Goal: Transaction & Acquisition: Book appointment/travel/reservation

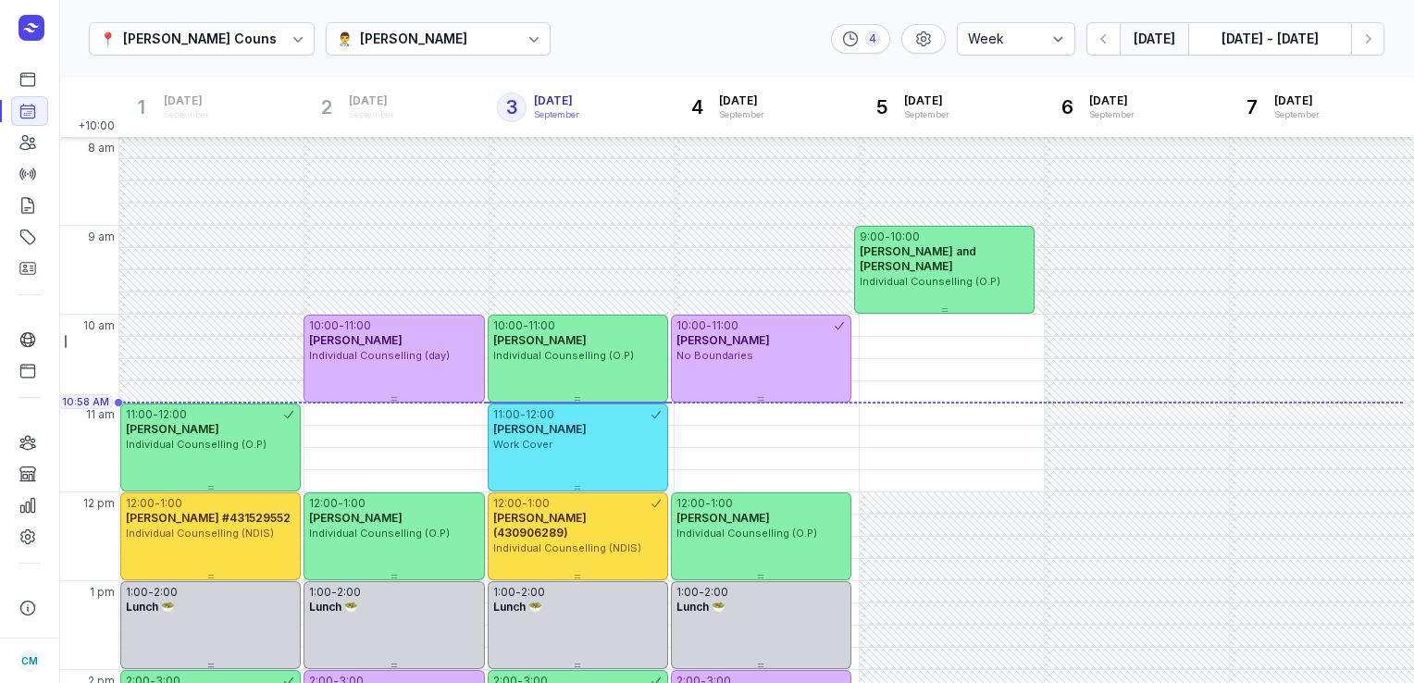
select select "week"
click at [1300, 43] on button "[DATE] - [DATE]" at bounding box center [1269, 38] width 163 height 33
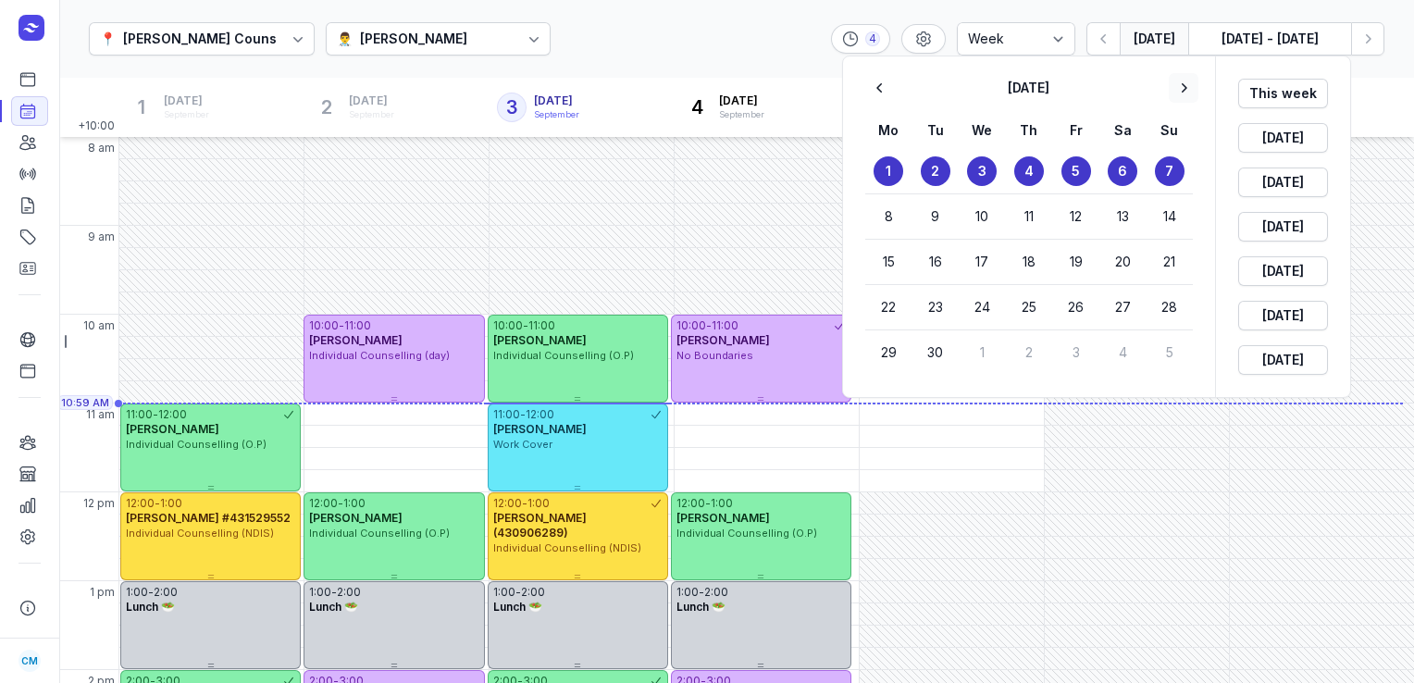
click at [1188, 81] on icon "button" at bounding box center [1184, 88] width 19 height 19
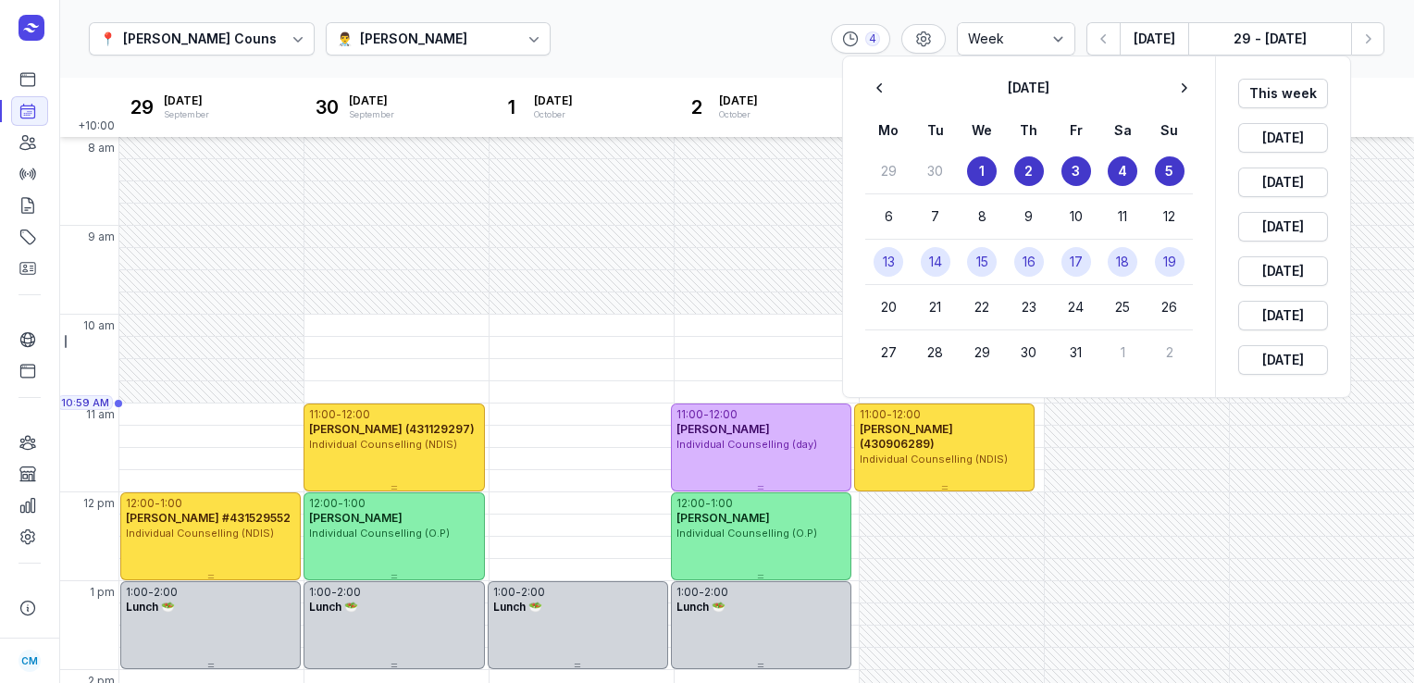
click at [1017, 265] on button "16" at bounding box center [1029, 262] width 30 height 30
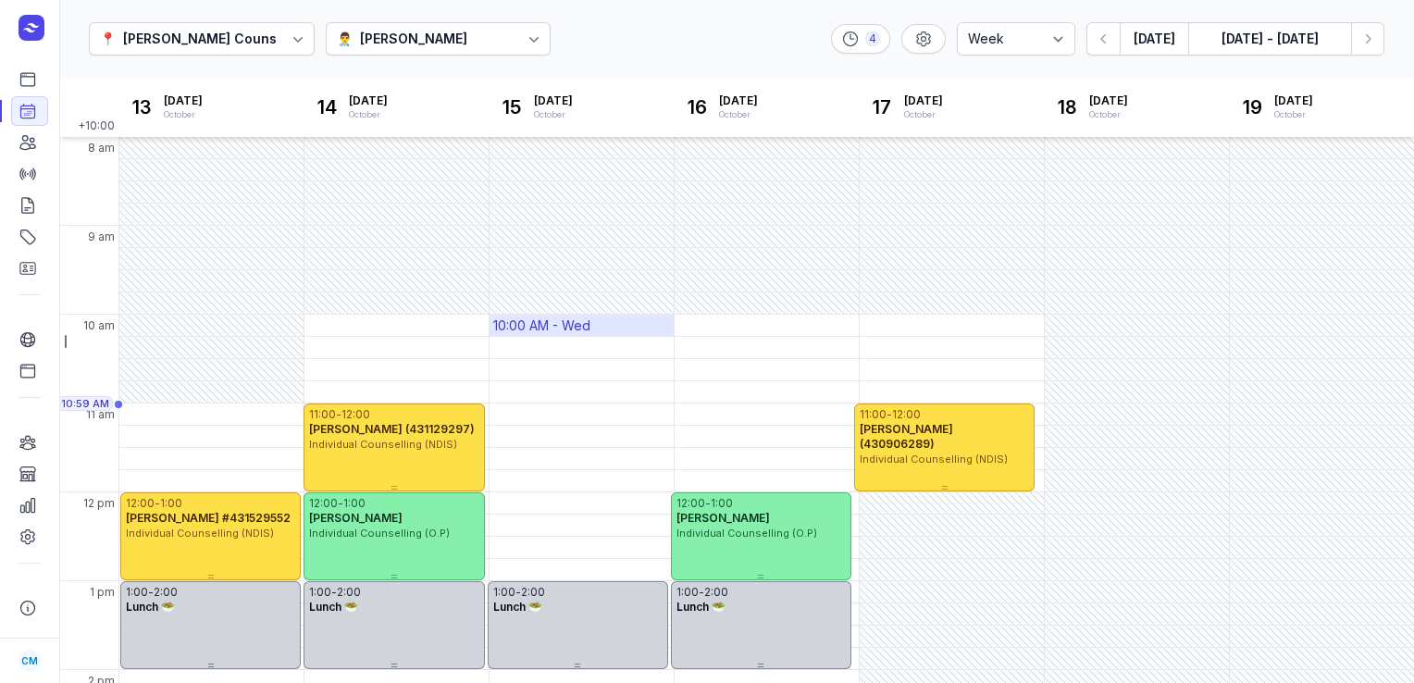
click at [582, 329] on div "10:00 AM - Wed" at bounding box center [541, 326] width 97 height 19
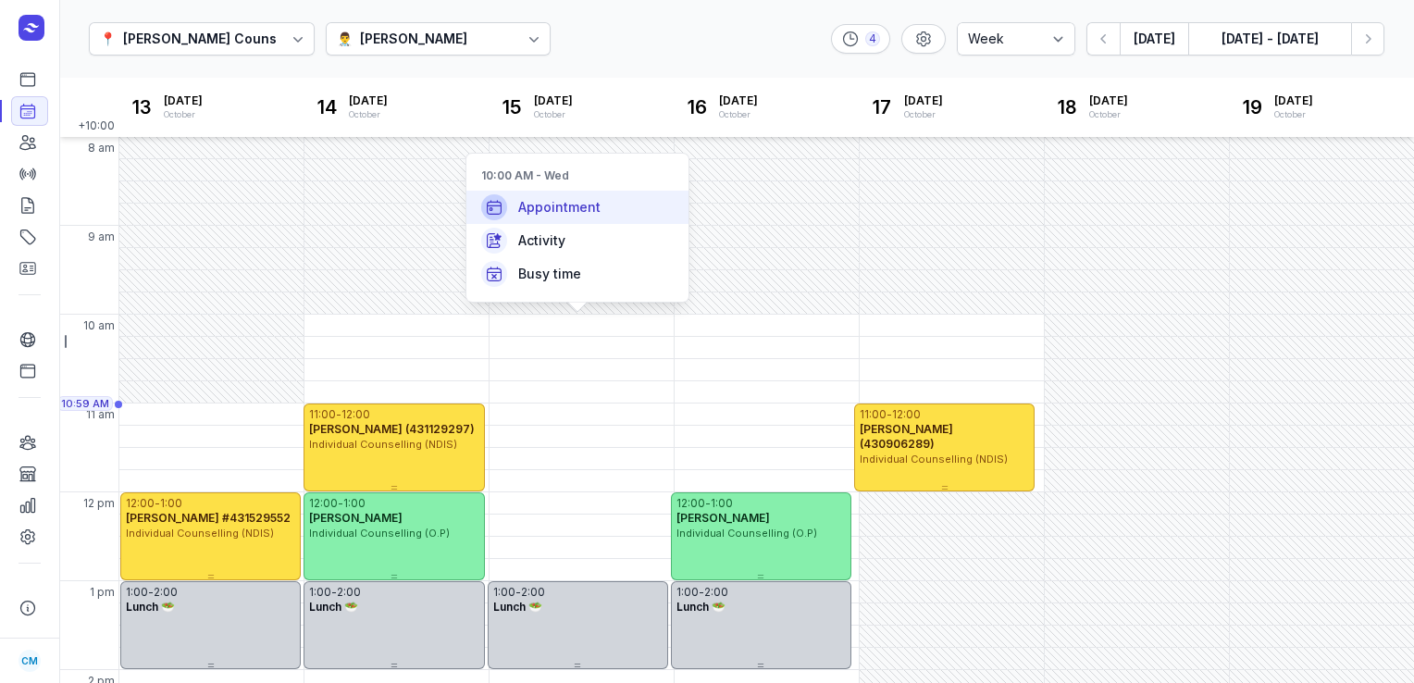
click at [581, 209] on span "Appointment" at bounding box center [559, 207] width 82 height 19
select select
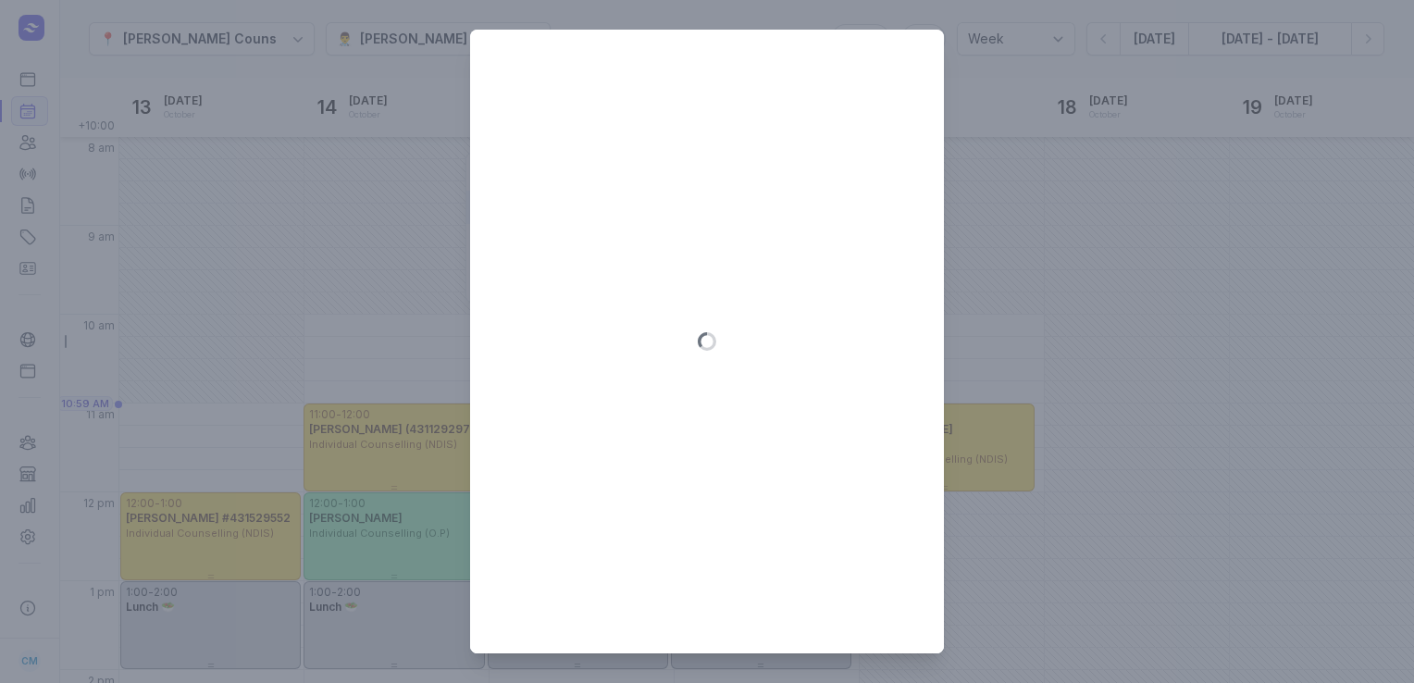
type input "[DATE]"
select select "10:00"
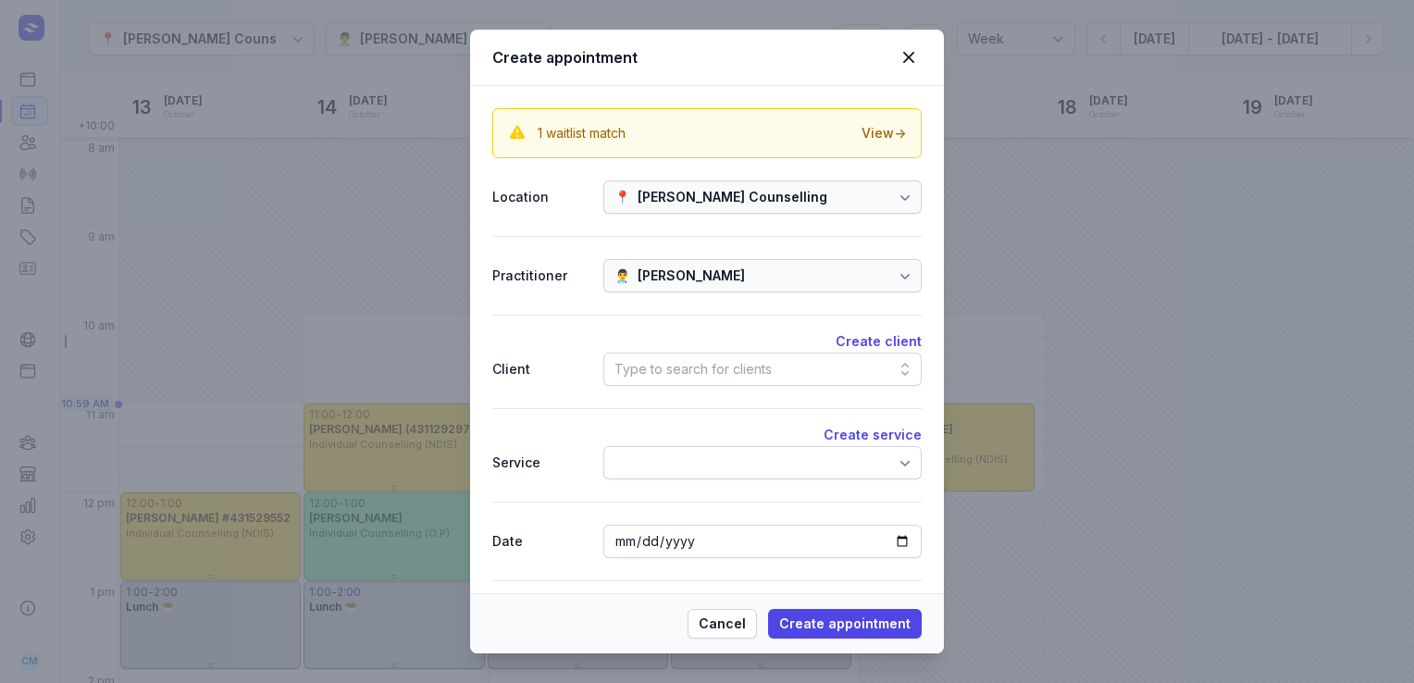
click at [692, 377] on div "Type to search for clients" at bounding box center [693, 369] width 157 height 22
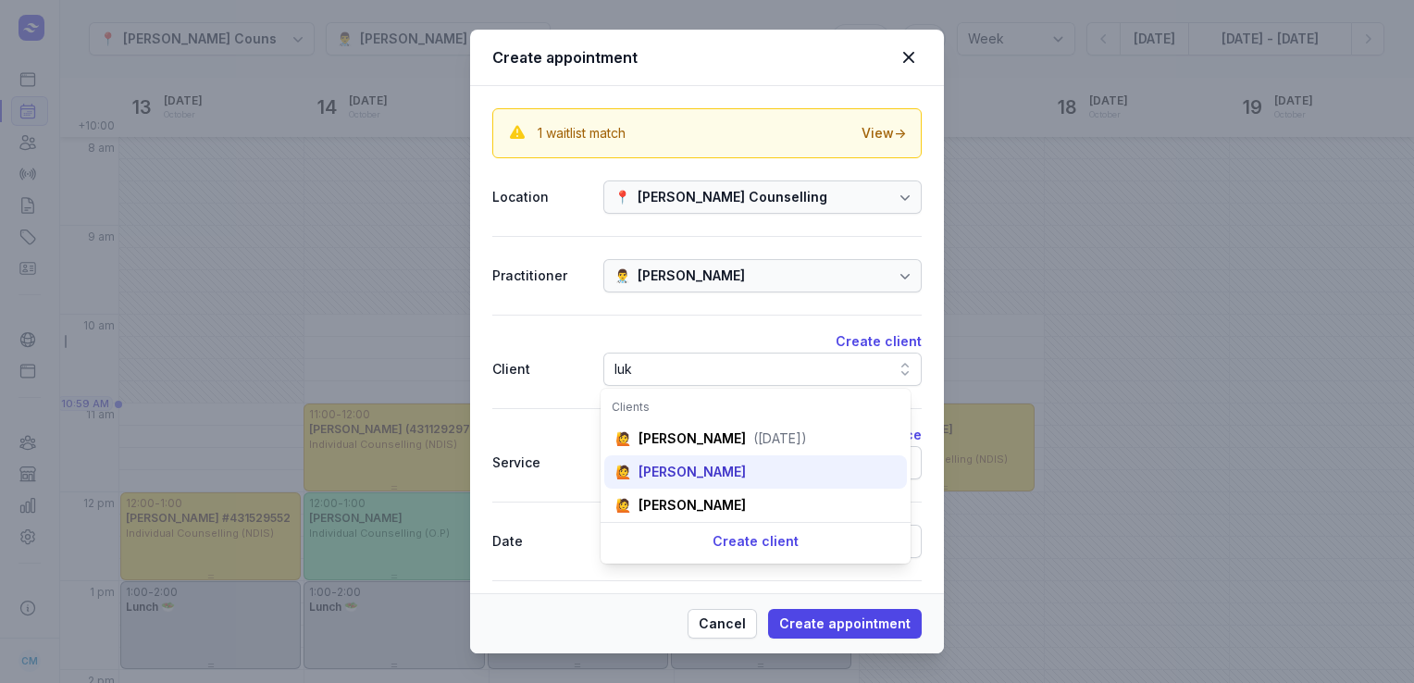
type input "luk"
click at [726, 478] on div "🙋 [PERSON_NAME]" at bounding box center [755, 471] width 303 height 33
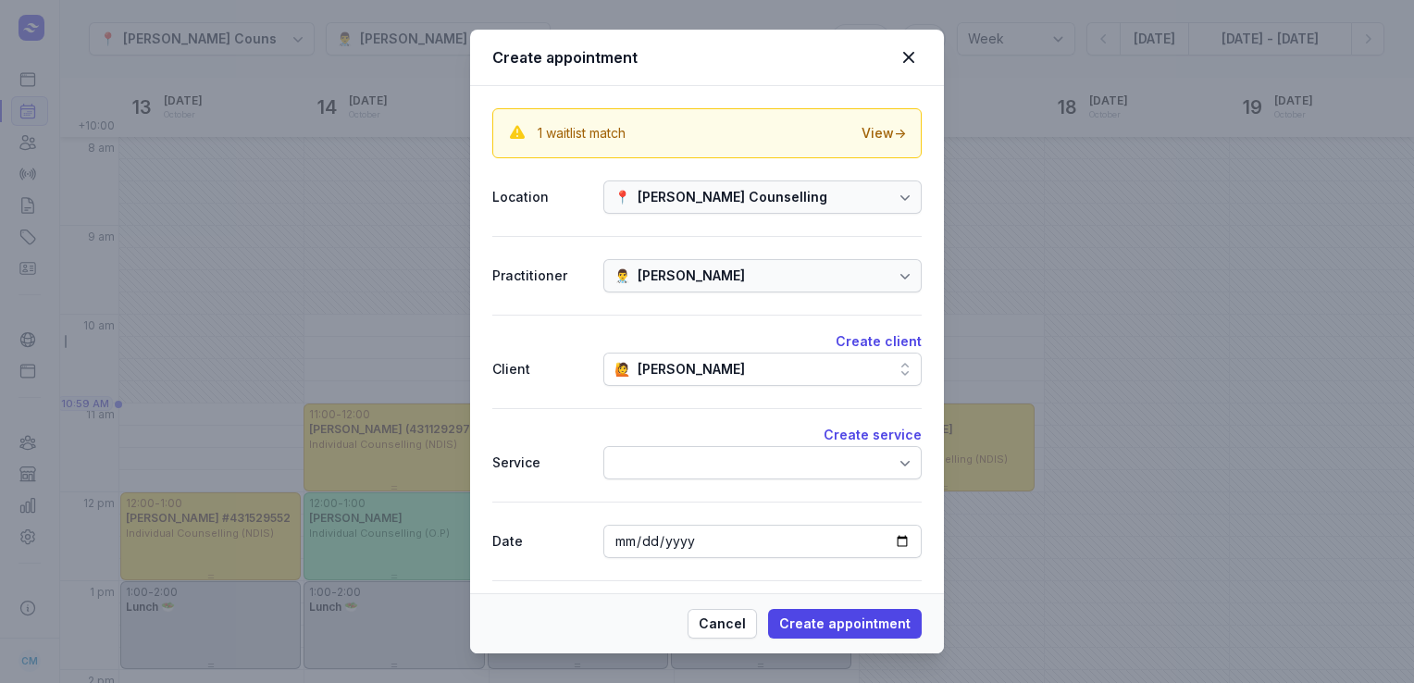
click at [724, 471] on div at bounding box center [762, 462] width 318 height 33
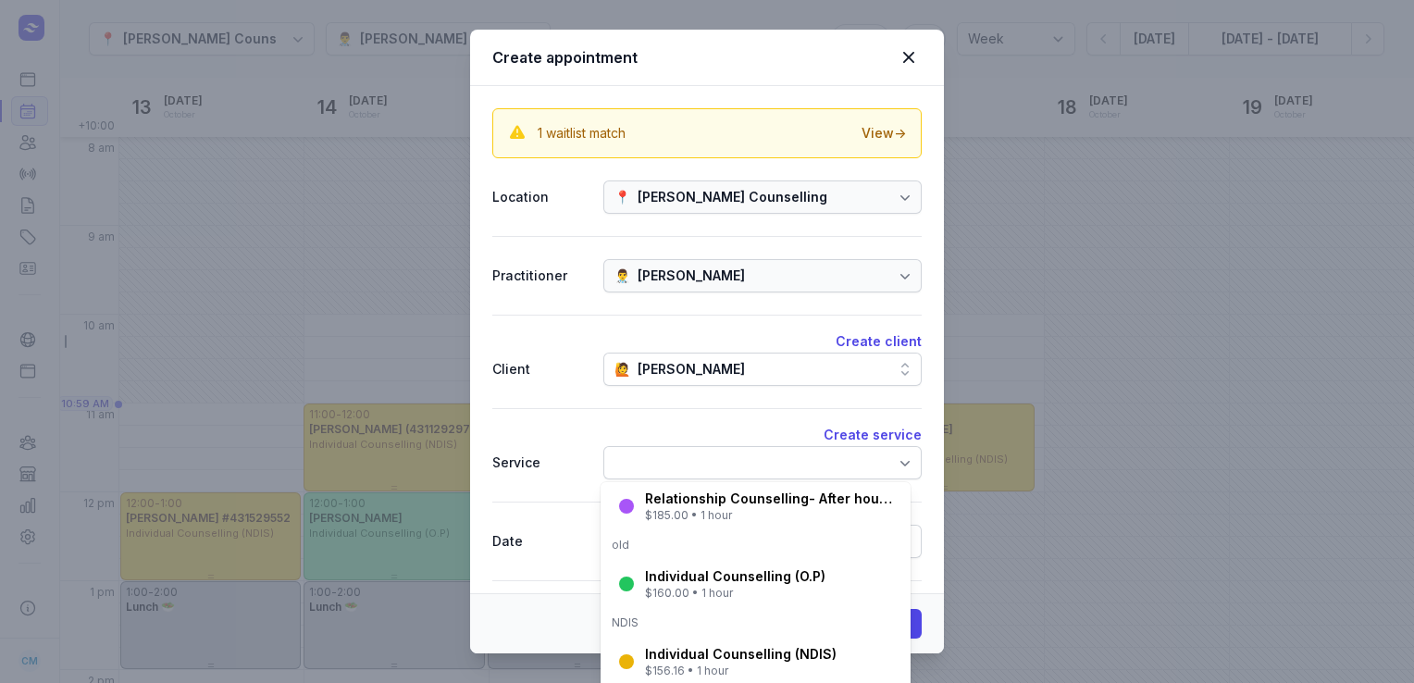
scroll to position [251, 0]
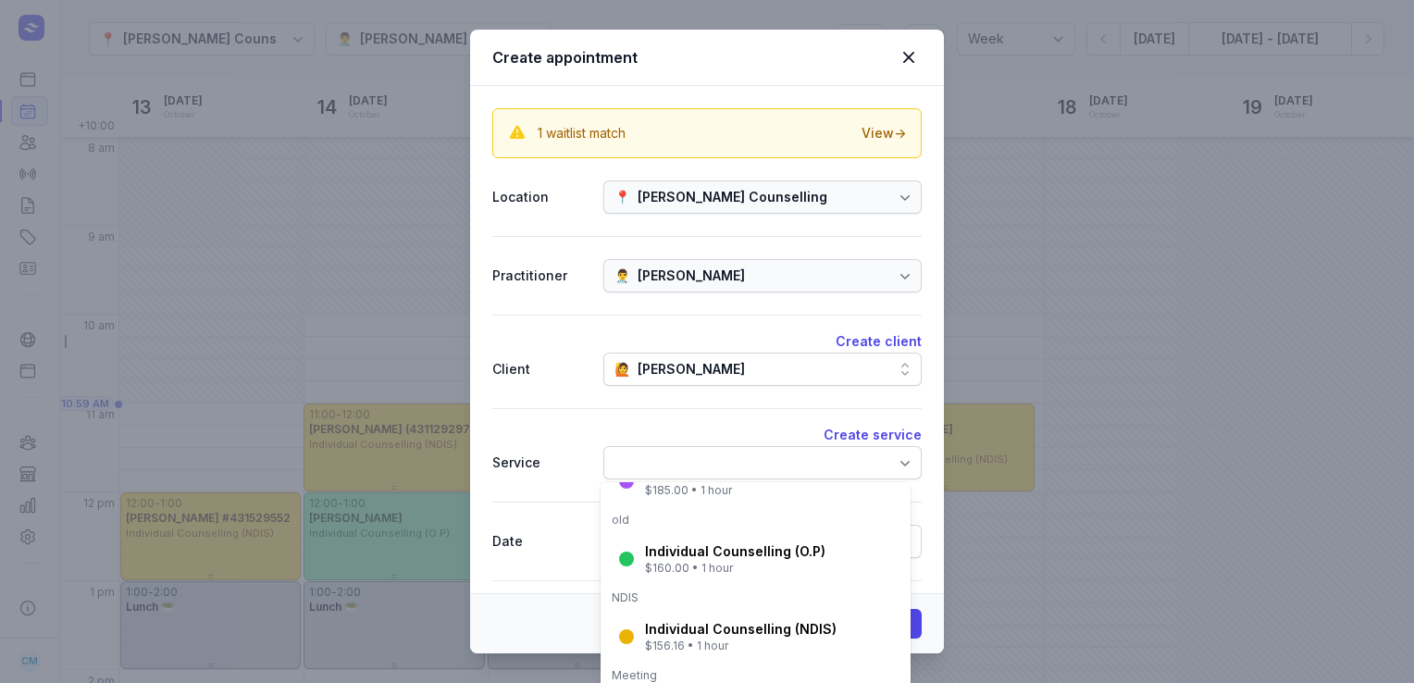
click at [704, 559] on div "Individual Counselling (O.P)" at bounding box center [735, 551] width 180 height 19
select select "11:00"
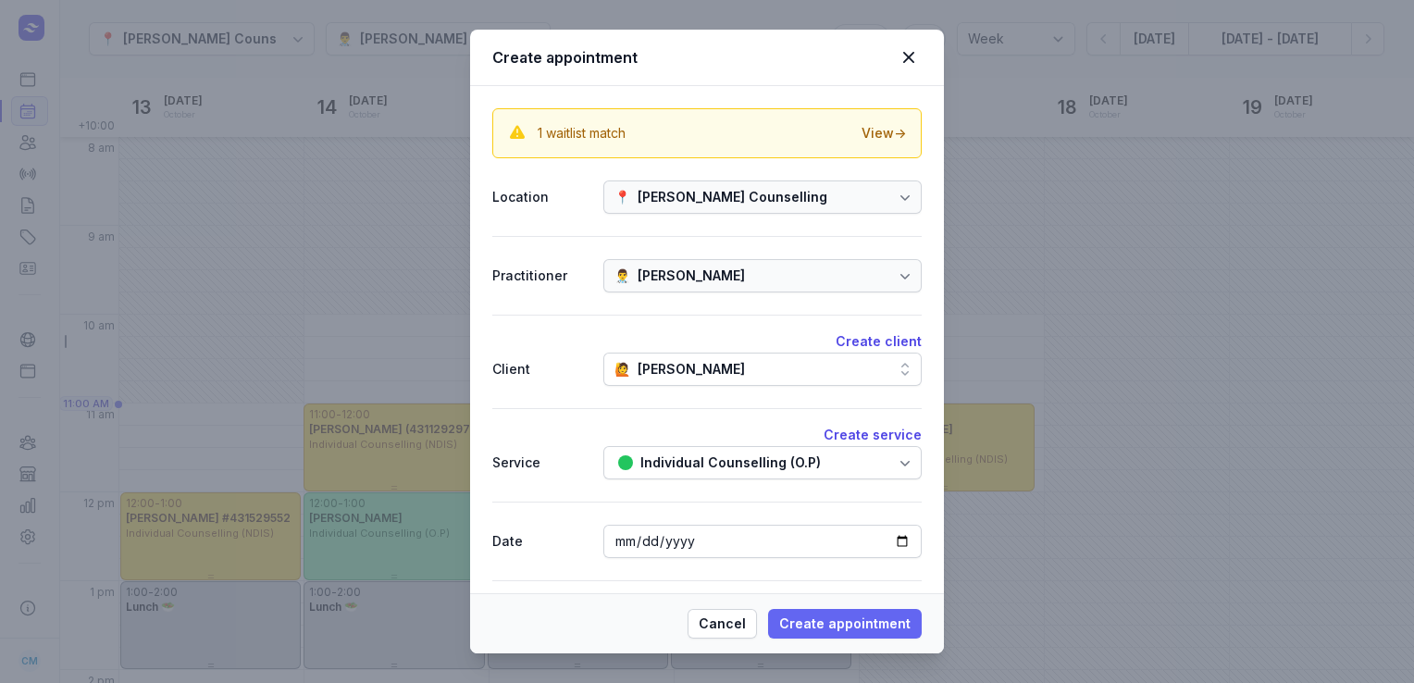
click at [838, 625] on span "Create appointment" at bounding box center [844, 624] width 131 height 22
select select
